Goal: Task Accomplishment & Management: Complete application form

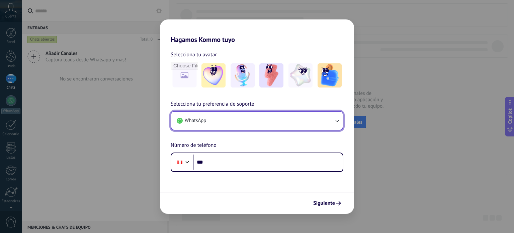
click at [222, 114] on button "WhatsApp" at bounding box center [256, 120] width 171 height 18
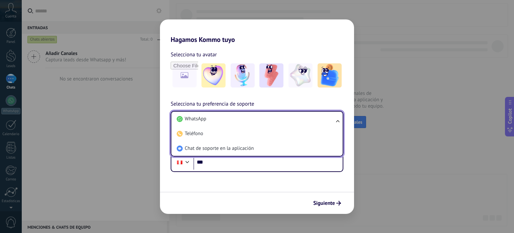
click at [297, 99] on div "Selecciona tu avatar Selecciona tu preferencia de soporte WhatsApp WhatsApp Tel…" at bounding box center [257, 108] width 194 height 128
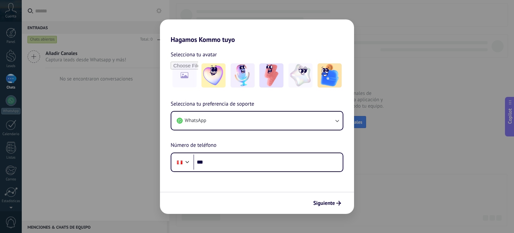
click at [119, 172] on div "Hagamos Kommo tuyo Selecciona tu avatar Selecciona tu preferencia de soporte Wh…" at bounding box center [257, 116] width 514 height 233
click at [186, 76] on input "file" at bounding box center [184, 75] width 26 height 26
type input "**********"
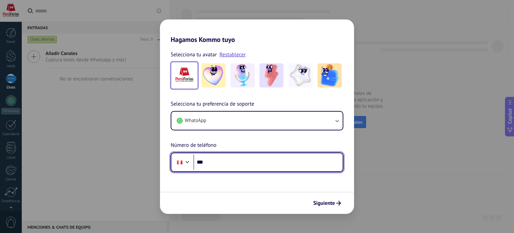
click at [233, 159] on input "***" at bounding box center [267, 161] width 149 height 15
paste input "**********"
click at [228, 163] on input "**********" at bounding box center [267, 161] width 149 height 15
type input "**********"
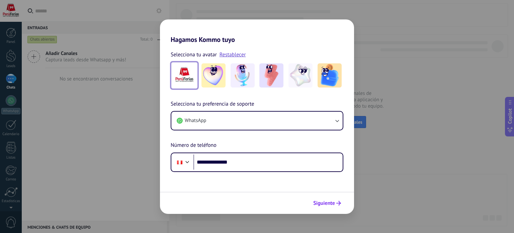
click at [328, 201] on span "Siguiente" at bounding box center [324, 202] width 22 height 5
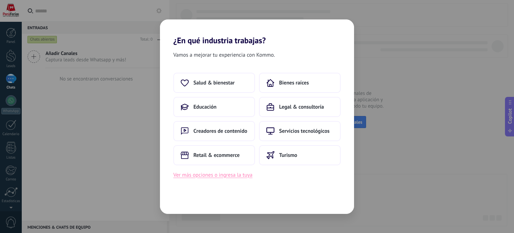
click at [229, 176] on button "Ver más opciones o ingresa la tuya" at bounding box center [212, 174] width 79 height 9
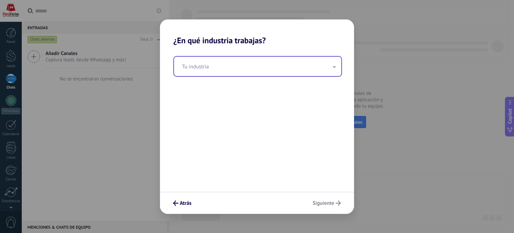
click at [214, 71] on input "text" at bounding box center [257, 66] width 167 height 19
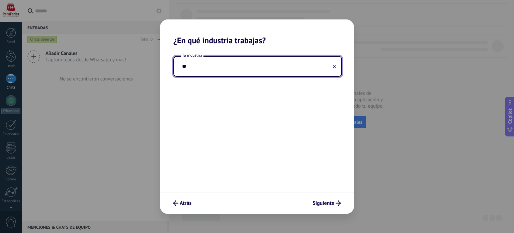
type input "*"
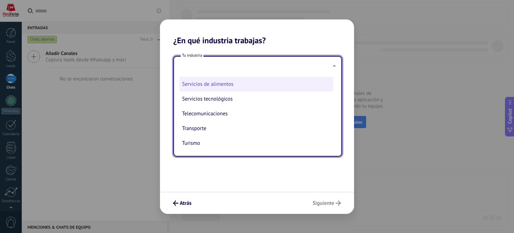
scroll to position [182, 0]
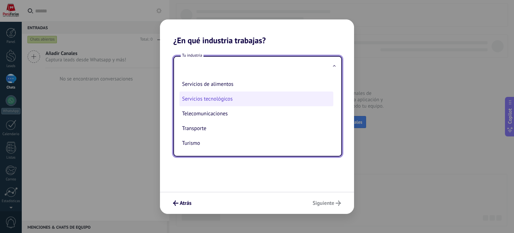
click at [220, 101] on li "Servicios tecnológicos" at bounding box center [256, 98] width 154 height 15
type input "**********"
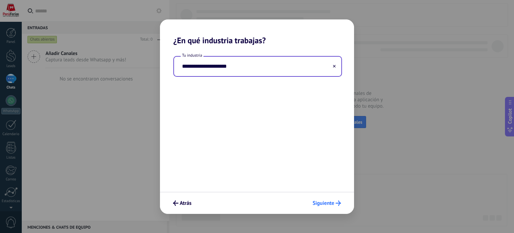
click at [332, 203] on span "Siguiente" at bounding box center [324, 202] width 22 height 5
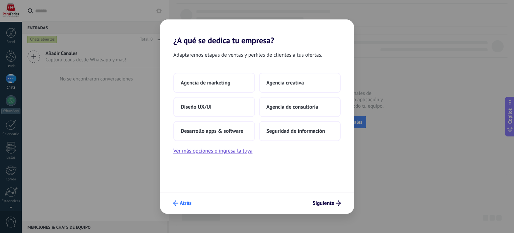
click at [176, 200] on icon "submit" at bounding box center [175, 202] width 5 height 5
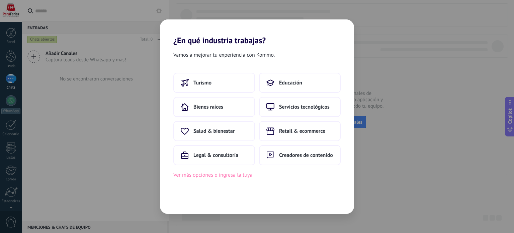
click at [240, 173] on button "Ver más opciones o ingresa la tuya" at bounding box center [212, 174] width 79 height 9
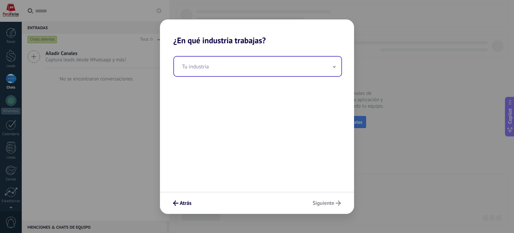
click at [257, 70] on input "text" at bounding box center [257, 66] width 167 height 19
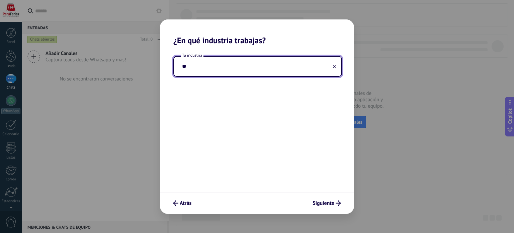
type input "*"
type input "**********"
click at [261, 120] on div "**********" at bounding box center [257, 118] width 194 height 146
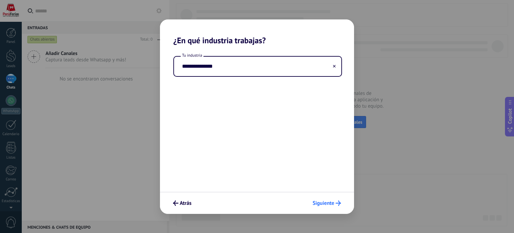
click at [326, 202] on span "Siguiente" at bounding box center [324, 202] width 22 height 5
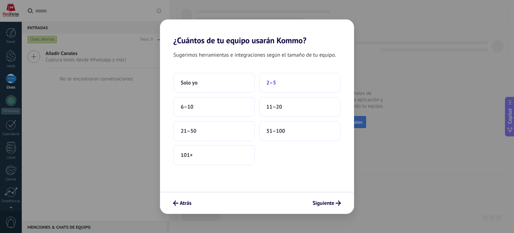
click at [288, 84] on button "2–5" at bounding box center [300, 83] width 82 height 20
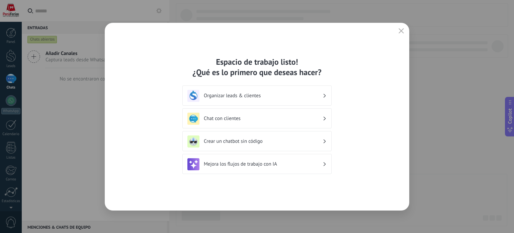
click at [285, 123] on div "Chat con clientes" at bounding box center [256, 118] width 139 height 12
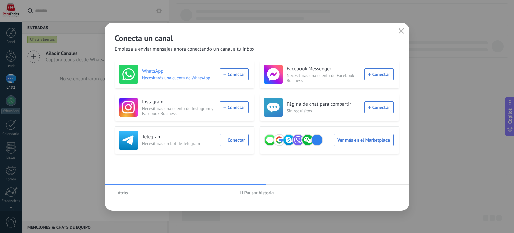
click at [239, 74] on div "WhatsApp Necesitarás una cuenta de WhatsApp Conectar" at bounding box center [184, 74] width 130 height 19
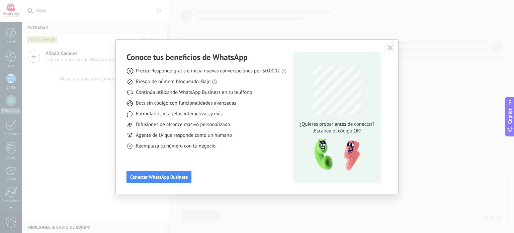
click at [270, 131] on div "Precio: Responde gratis o inicia nuevas conversaciones por $0.0002 Riesgo de nú…" at bounding box center [207, 105] width 160 height 87
click at [274, 51] on div "Conoce tus beneficios de WhatsApp Precio: Responde gratis o inicia nuevas conve…" at bounding box center [257, 116] width 261 height 133
drag, startPoint x: 216, startPoint y: 83, endPoint x: 233, endPoint y: 70, distance: 21.8
click at [233, 70] on link "las reglas de WhatsApp" at bounding box center [223, 70] width 50 height 6
drag, startPoint x: 146, startPoint y: 105, endPoint x: 183, endPoint y: 106, distance: 37.2
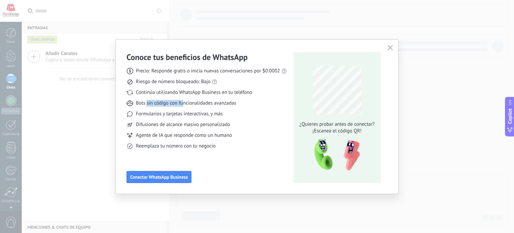
click at [183, 106] on span "Bots sin código con funcionalidades avanzadas" at bounding box center [186, 103] width 100 height 7
click at [224, 112] on div "Formularios y tarjetas interactivas, y más" at bounding box center [207, 113] width 160 height 7
drag, startPoint x: 160, startPoint y: 117, endPoint x: 216, endPoint y: 117, distance: 55.2
click at [216, 117] on div "Precio: Responde gratis o inicia nuevas conversaciones por $0.0002 Riesgo de nú…" at bounding box center [207, 105] width 160 height 87
click at [233, 116] on div "Formularios y tarjetas interactivas, y más" at bounding box center [207, 113] width 160 height 7
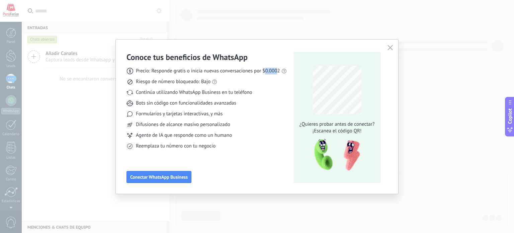
drag, startPoint x: 278, startPoint y: 72, endPoint x: 264, endPoint y: 72, distance: 14.4
click at [264, 72] on span "Precio: Responde gratis o inicia nuevas conversaciones por $0.0002" at bounding box center [208, 71] width 144 height 7
copy span "0.000"
click at [269, 143] on div "Reemplaza tu número con tu negocio" at bounding box center [207, 146] width 160 height 7
click at [280, 120] on div "Precio: Responde gratis o inicia nuevas conversaciones por $0.0002 Riesgo de nú…" at bounding box center [207, 105] width 160 height 87
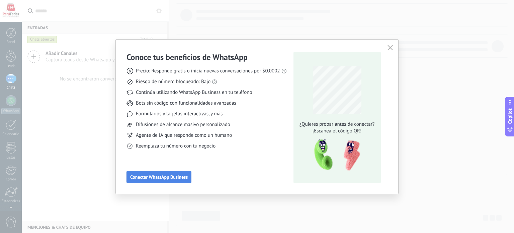
click at [162, 177] on span "Conectar WhatsApp Business" at bounding box center [159, 176] width 58 height 5
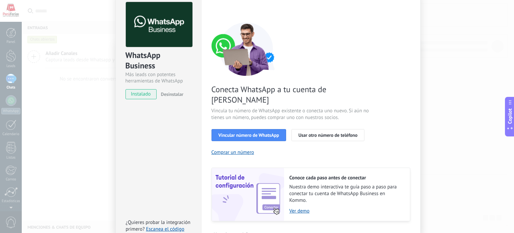
scroll to position [31, 0]
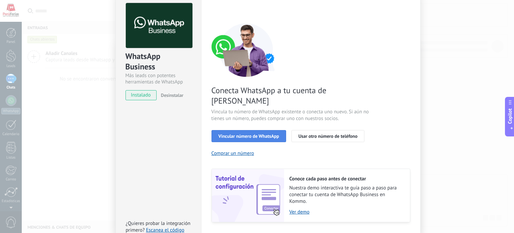
click at [276, 134] on span "Vincular número de WhatsApp" at bounding box center [249, 136] width 61 height 5
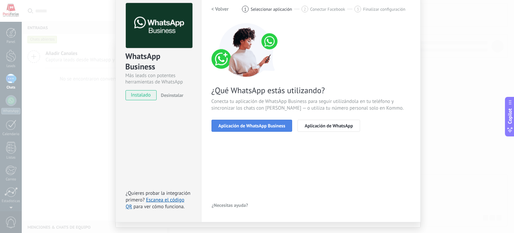
click at [276, 124] on span "Aplicación de WhatsApp Business" at bounding box center [252, 125] width 67 height 5
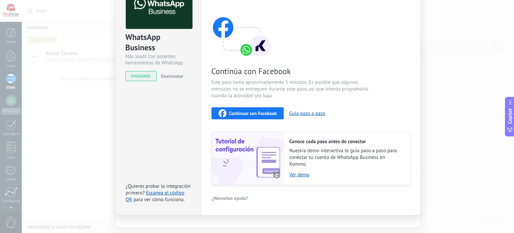
scroll to position [57, 0]
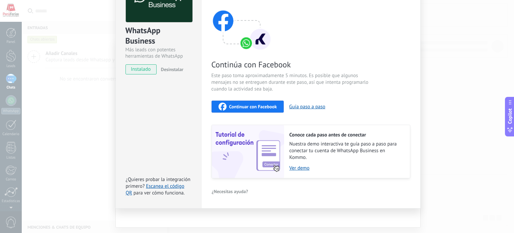
drag, startPoint x: 298, startPoint y: 168, endPoint x: 292, endPoint y: 143, distance: 26.1
click at [292, 143] on span "Nuestra demo interactiva te guía paso a paso para conectar tu cuenta de WhatsAp…" at bounding box center [347, 151] width 114 height 20
click at [297, 167] on link "Ver demo" at bounding box center [347, 168] width 114 height 6
click at [268, 105] on span "Continuar con Facebook" at bounding box center [253, 106] width 48 height 5
click at [272, 109] on div "Continuar con Facebook" at bounding box center [248, 106] width 59 height 8
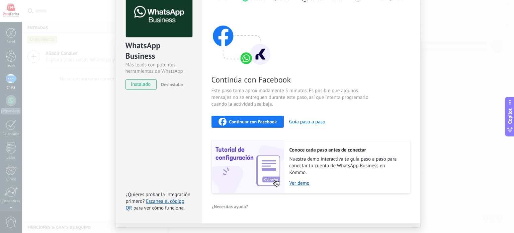
scroll to position [0, 0]
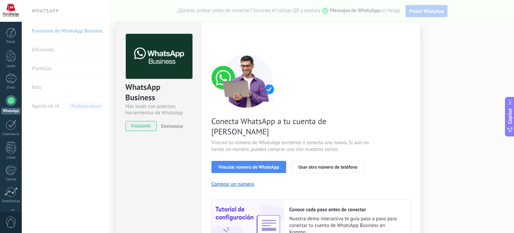
click at [454, 178] on div "WhatsApp Business Más leads con potentes herramientas de WhatsApp instalado Des…" at bounding box center [268, 116] width 492 height 233
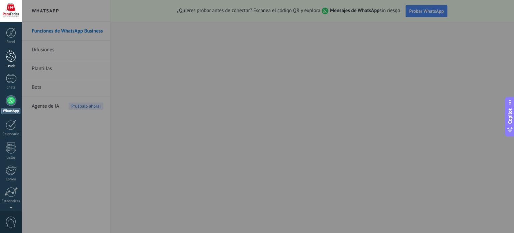
click at [11, 60] on div at bounding box center [11, 56] width 10 height 12
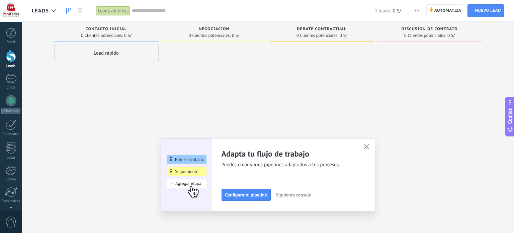
click at [364, 145] on icon "button" at bounding box center [366, 146] width 5 height 5
